Goal: Task Accomplishment & Management: Manage account settings

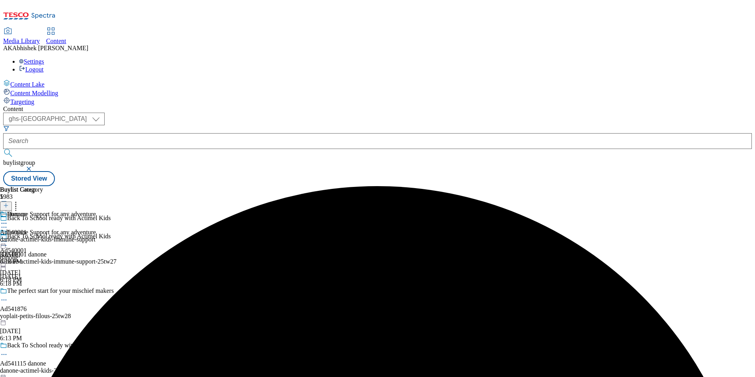
select select "ghs-[GEOGRAPHIC_DATA]"
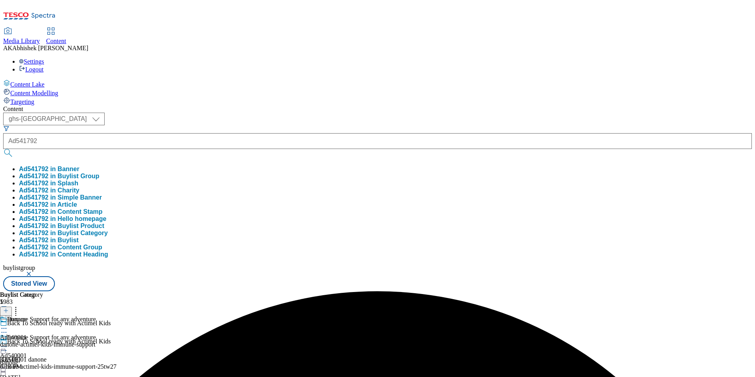
click at [3, 149] on button "submit" at bounding box center [8, 153] width 11 height 8
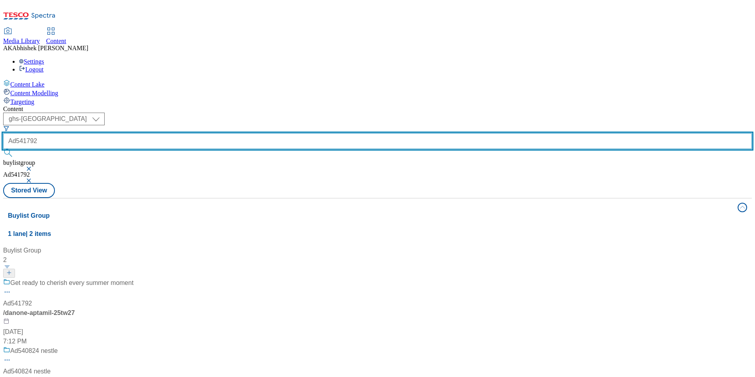
click at [176, 133] on input "Ad541792" at bounding box center [377, 141] width 749 height 16
paste input "680"
type input "Ad541680"
click at [3, 149] on button "submit" at bounding box center [8, 153] width 11 height 8
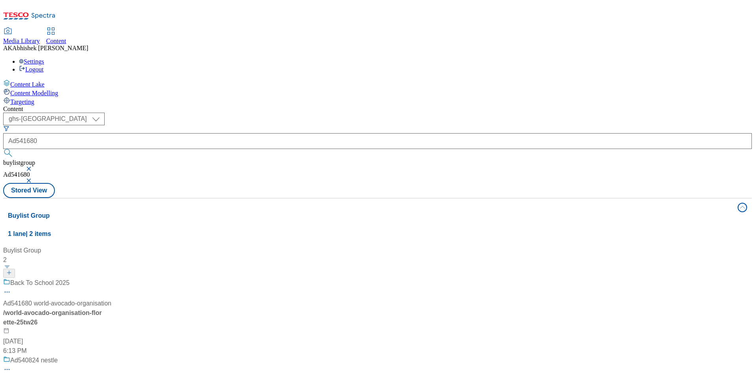
click at [111, 278] on div "Back To School 2025 Ad541680 world-avocado-organisation / world-avocado-organis…" at bounding box center [57, 316] width 108 height 77
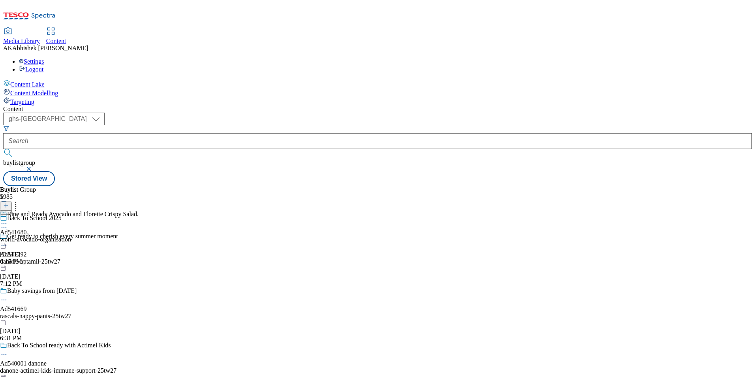
click at [8, 223] on icon at bounding box center [4, 227] width 8 height 8
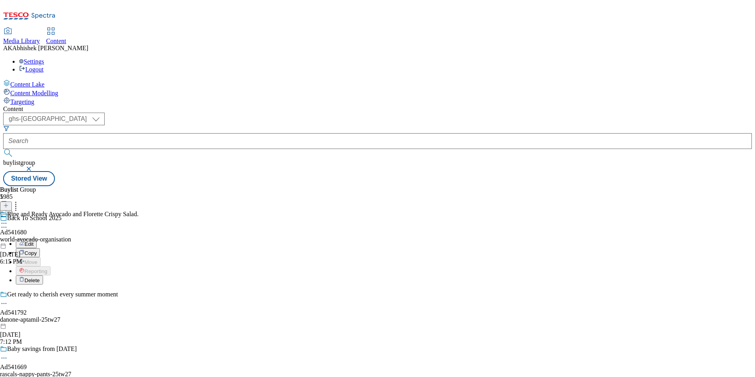
click at [37, 239] on button "Edit" at bounding box center [26, 243] width 21 height 9
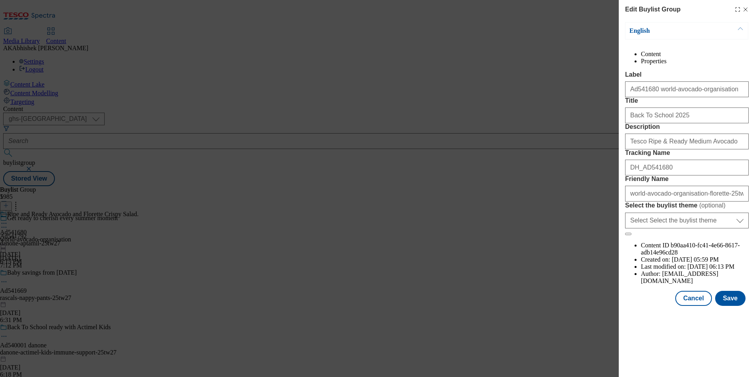
click at [747, 9] on icon "Modal" at bounding box center [746, 9] width 6 height 6
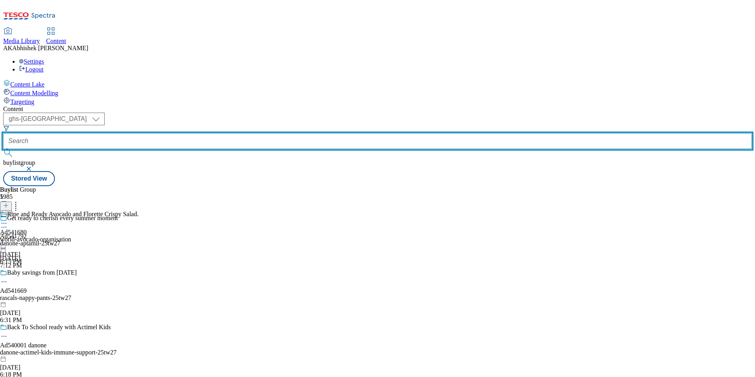
click at [184, 133] on input "text" at bounding box center [377, 141] width 749 height 16
click at [3, 149] on button "submit" at bounding box center [8, 153] width 11 height 8
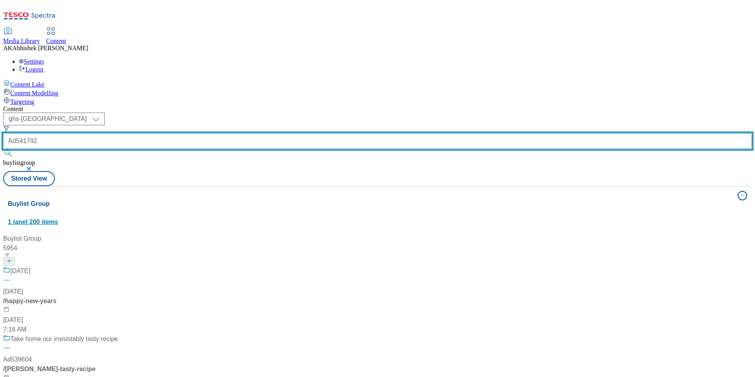
type input "Ad541792"
click at [3, 149] on button "submit" at bounding box center [8, 153] width 11 height 8
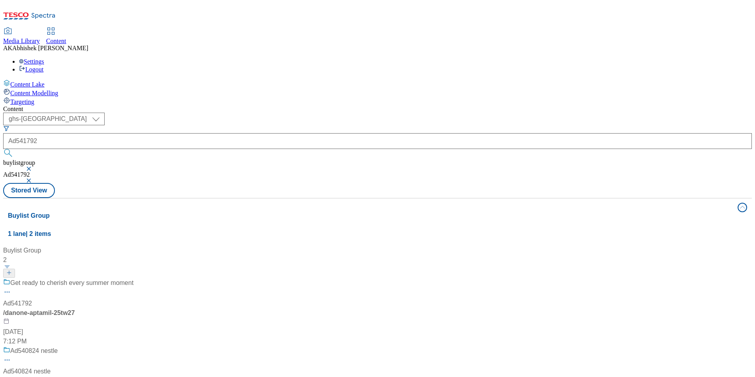
click at [134, 278] on div "Get ready to cherish every summer moment Ad541792 / danone-aptamil-25tw27 [DATE…" at bounding box center [68, 312] width 130 height 68
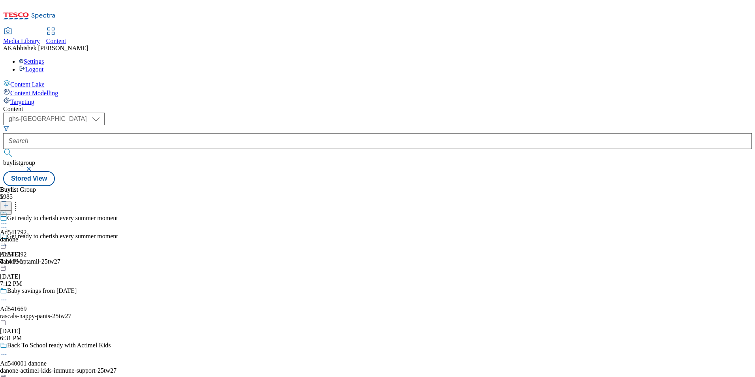
click at [8, 241] on icon at bounding box center [4, 245] width 8 height 8
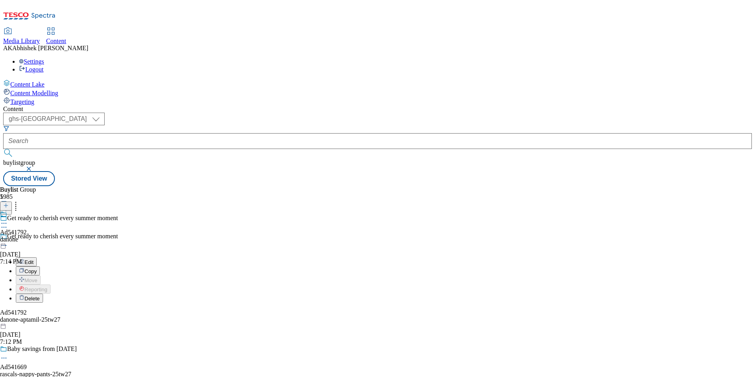
click at [37, 257] on button "Edit" at bounding box center [26, 261] width 21 height 9
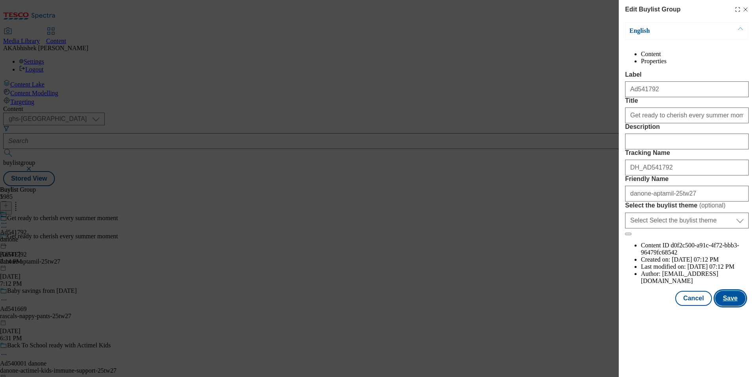
click at [735, 306] on button "Save" at bounding box center [730, 298] width 30 height 15
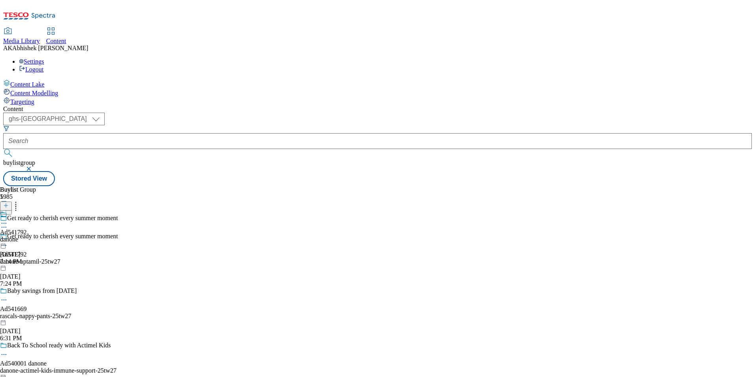
click at [8, 219] on icon at bounding box center [4, 223] width 8 height 8
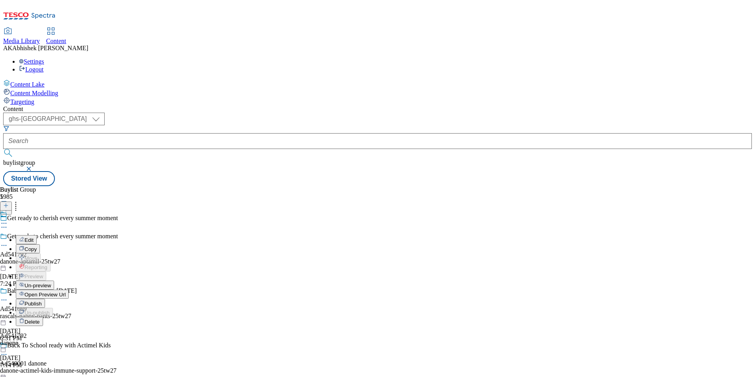
click at [37, 235] on button "Edit" at bounding box center [26, 239] width 21 height 9
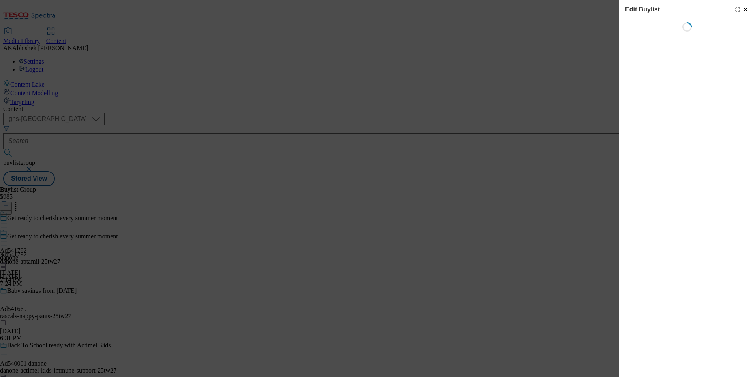
select select "tactical"
select select "supplier funded short term 1-3 weeks"
select select "dunnhumby"
select select "Banner"
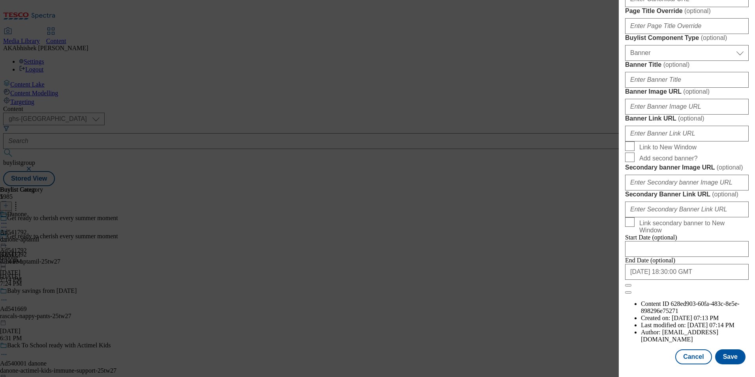
scroll to position [772, 0]
click at [733, 356] on button "Save" at bounding box center [730, 356] width 30 height 15
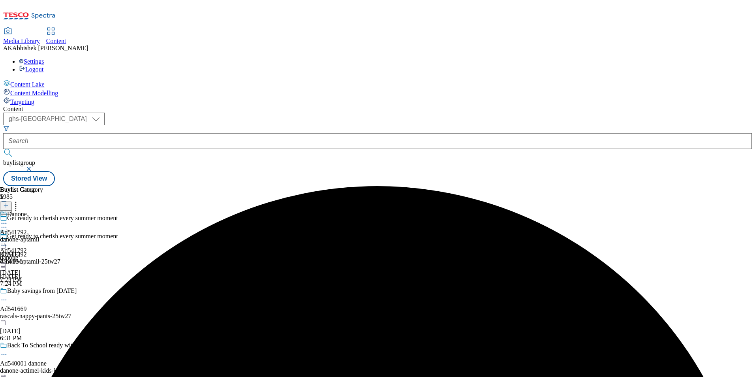
click at [8, 219] on icon at bounding box center [4, 223] width 8 height 8
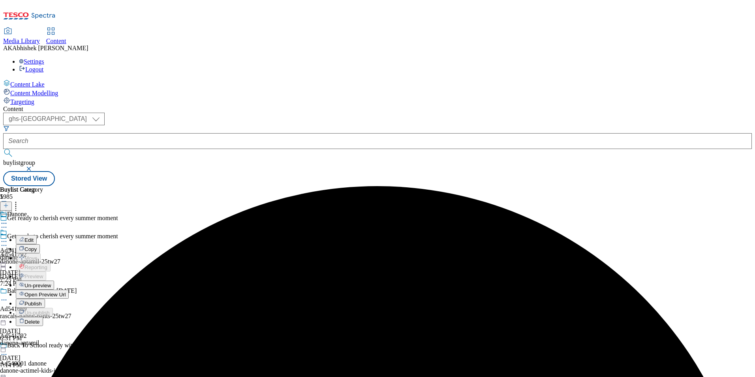
click at [34, 237] on span "Edit" at bounding box center [28, 240] width 9 height 6
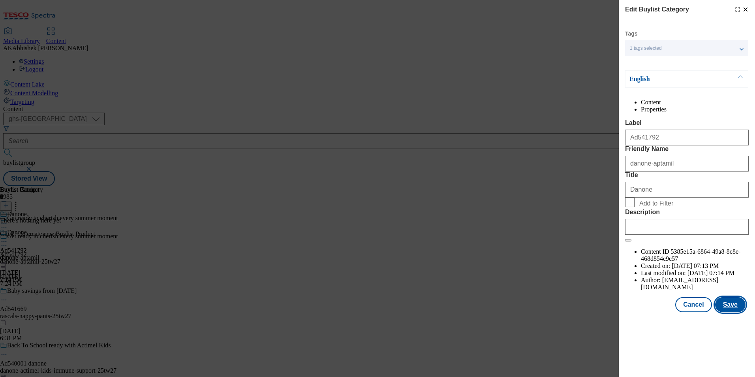
click at [733, 312] on button "Save" at bounding box center [730, 304] width 30 height 15
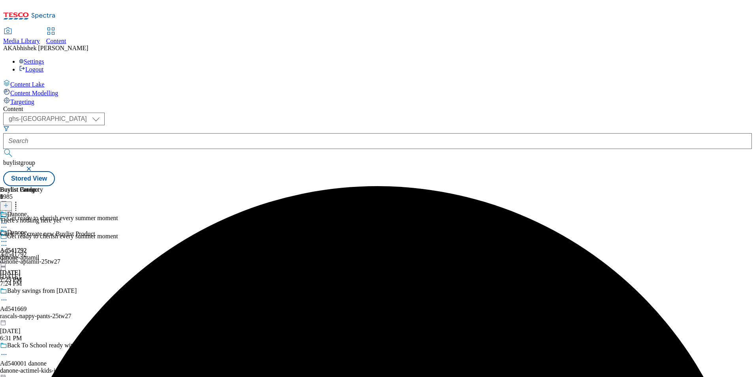
click at [43, 254] on div "danone-aptamil" at bounding box center [21, 257] width 43 height 7
click at [5, 241] on circle at bounding box center [4, 241] width 1 height 1
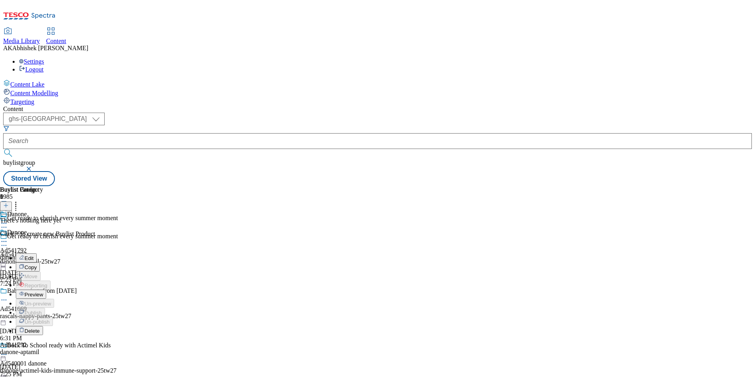
click at [43, 292] on span "Preview" at bounding box center [33, 295] width 19 height 6
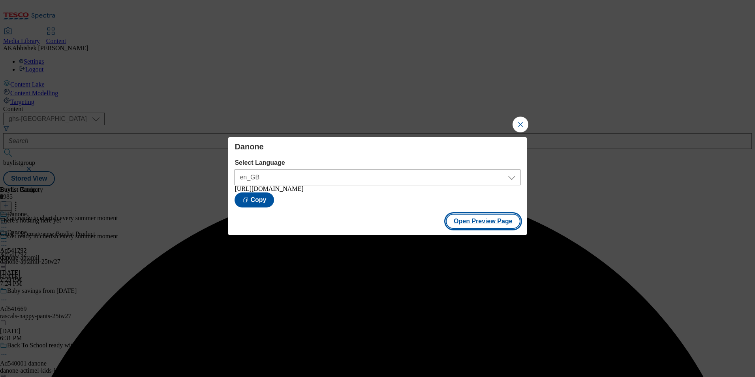
click at [490, 223] on button "Open Preview Page" at bounding box center [483, 221] width 75 height 15
click at [521, 122] on button "Close Modal" at bounding box center [521, 125] width 16 height 16
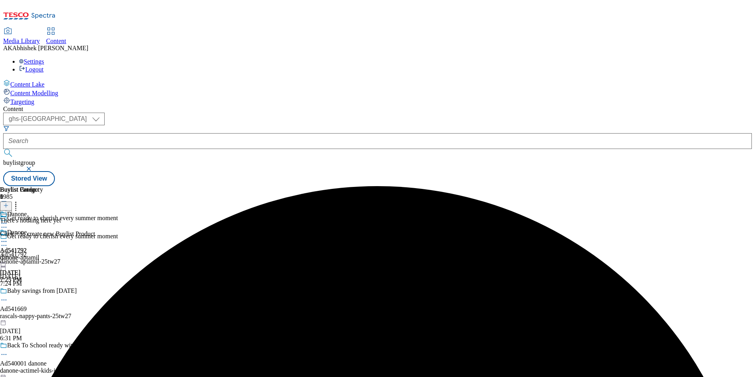
click at [8, 237] on icon at bounding box center [4, 241] width 8 height 8
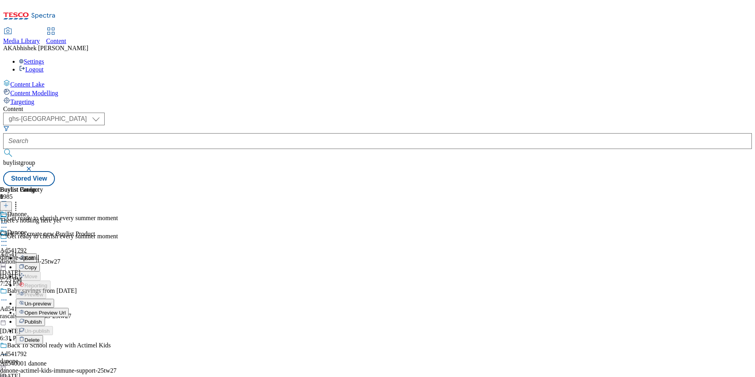
click at [69, 317] on li "Publish" at bounding box center [42, 321] width 53 height 9
click at [8, 237] on icon at bounding box center [4, 241] width 8 height 8
click at [42, 319] on span "Publish" at bounding box center [32, 322] width 17 height 6
